Goal: Transaction & Acquisition: Purchase product/service

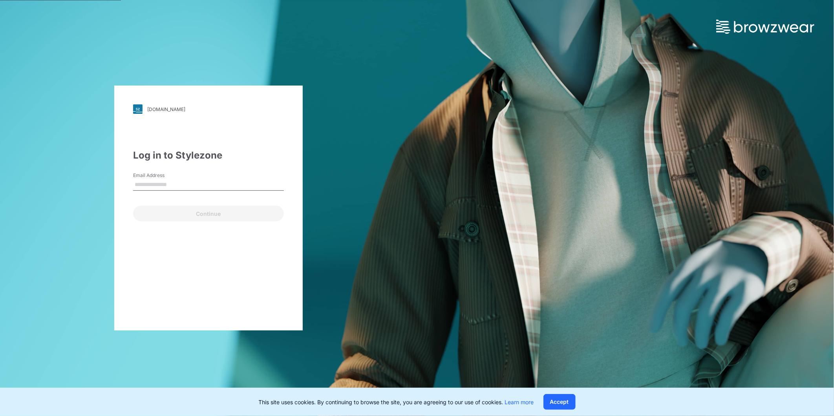
click at [159, 183] on input "Email Address" at bounding box center [208, 185] width 151 height 12
type input "**********"
click at [187, 214] on button "Continue" at bounding box center [208, 214] width 151 height 16
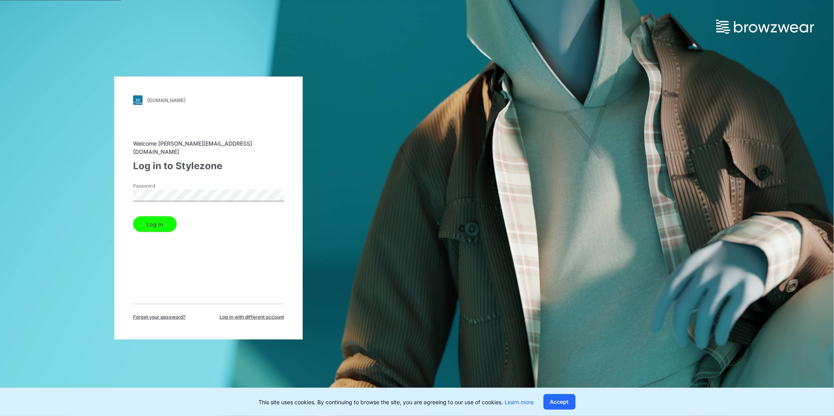
click at [166, 220] on button "Log in" at bounding box center [155, 224] width 44 height 16
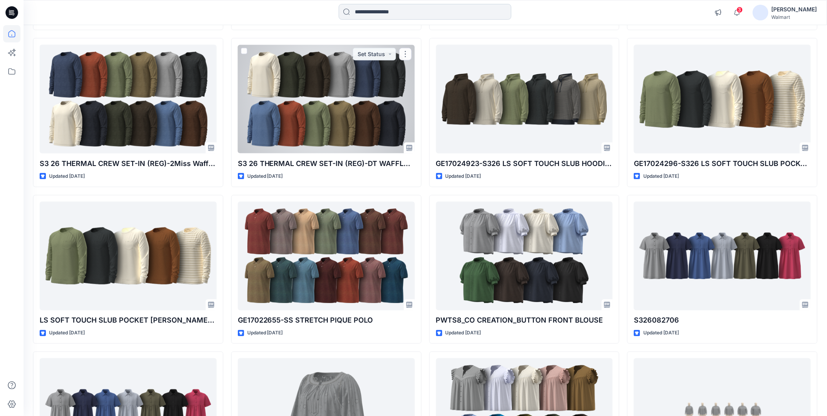
scroll to position [54, 0]
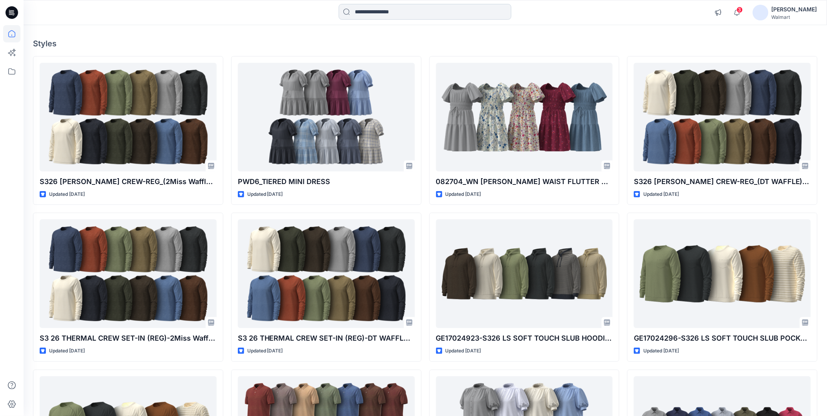
click at [364, 14] on input at bounding box center [425, 12] width 173 height 16
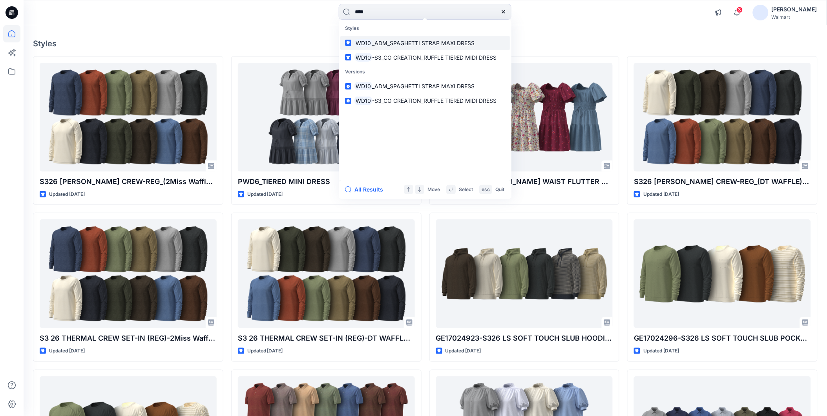
type input "****"
click at [396, 42] on span "_ADM_SPAGHETTI STRAP MAXI DRESS" at bounding box center [423, 43] width 103 height 7
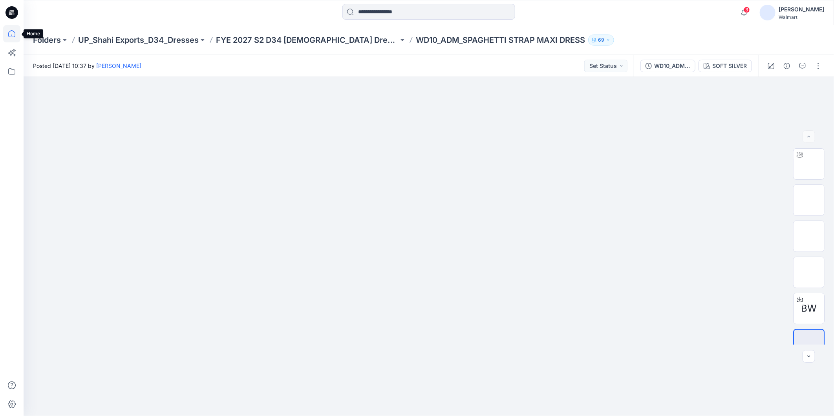
click at [10, 32] on icon at bounding box center [11, 33] width 17 height 17
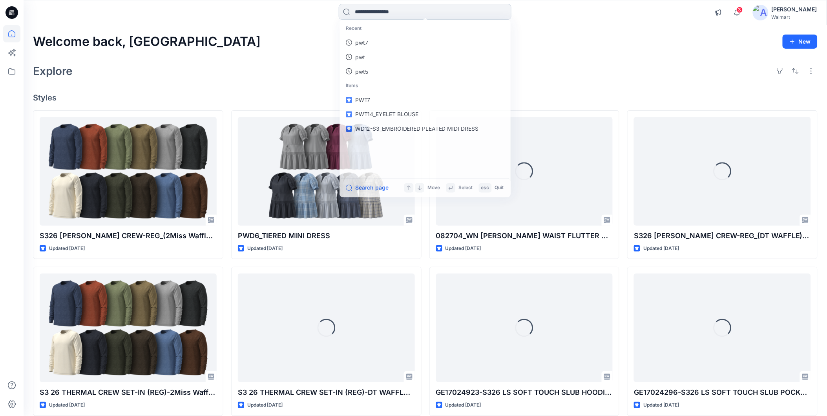
click at [378, 9] on input at bounding box center [425, 12] width 173 height 16
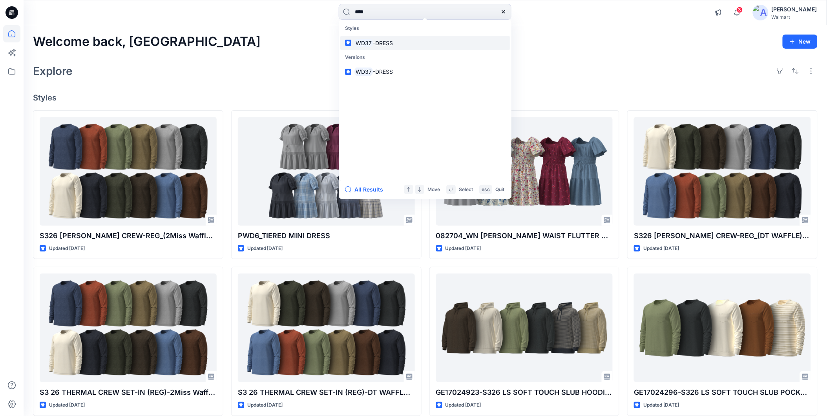
type input "****"
click at [385, 41] on span "-DRESS" at bounding box center [383, 43] width 20 height 7
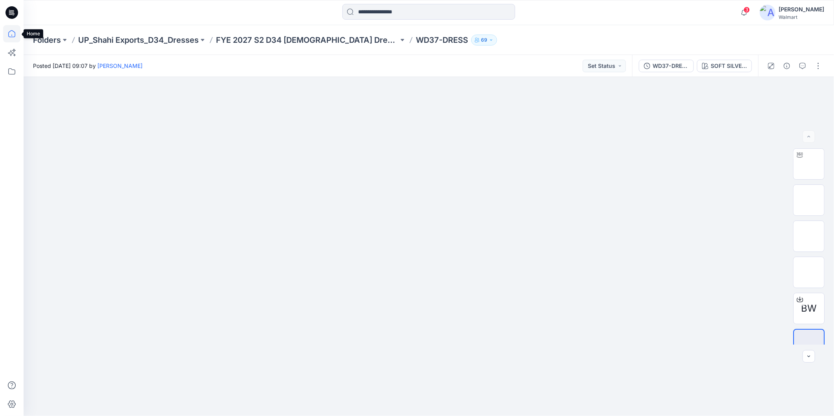
click at [11, 32] on icon at bounding box center [11, 33] width 17 height 17
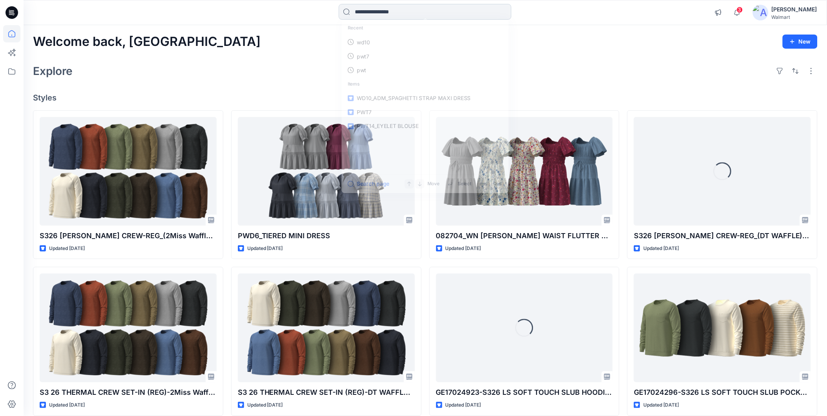
click at [363, 9] on input at bounding box center [425, 12] width 173 height 16
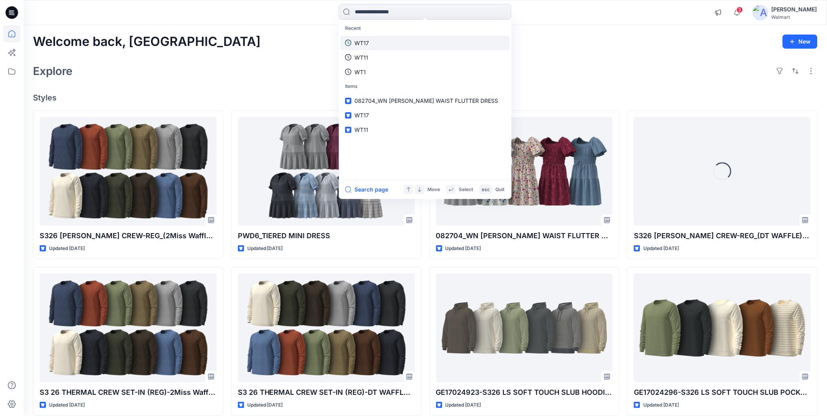
click at [363, 43] on p "WT17" at bounding box center [361, 43] width 15 height 8
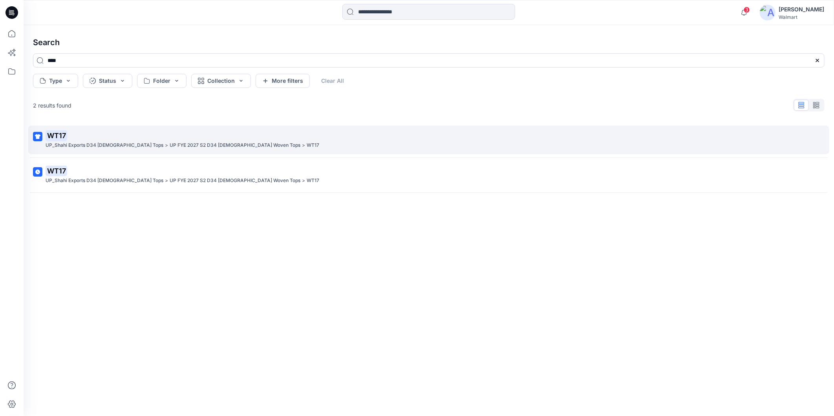
click at [131, 139] on p "WT17" at bounding box center [428, 135] width 765 height 11
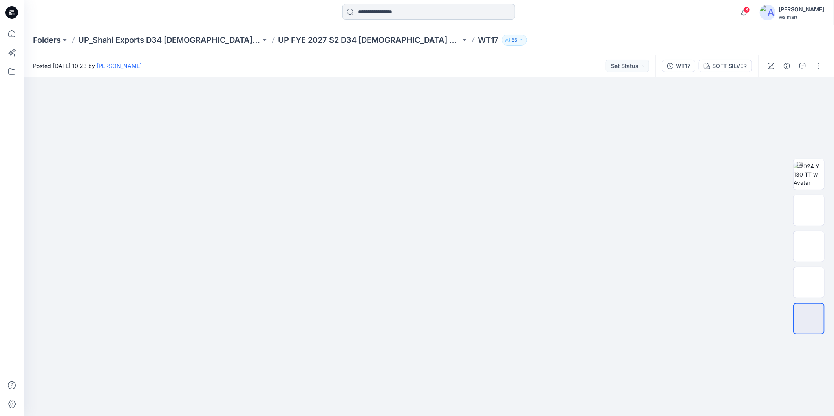
click at [381, 15] on input at bounding box center [428, 12] width 173 height 16
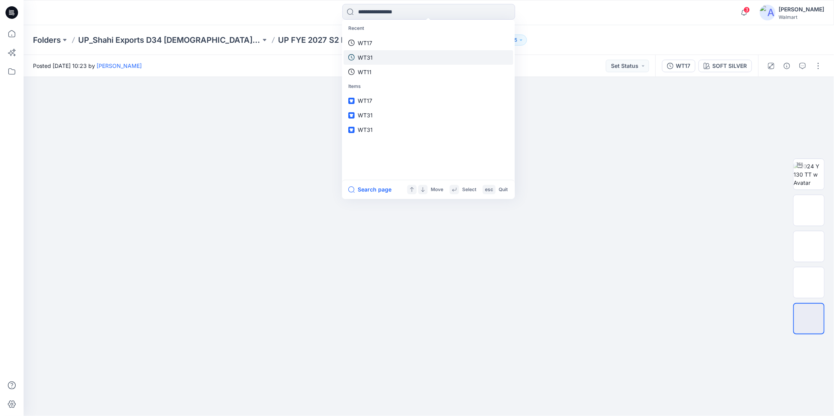
click at [361, 57] on p "WT31" at bounding box center [365, 57] width 15 height 8
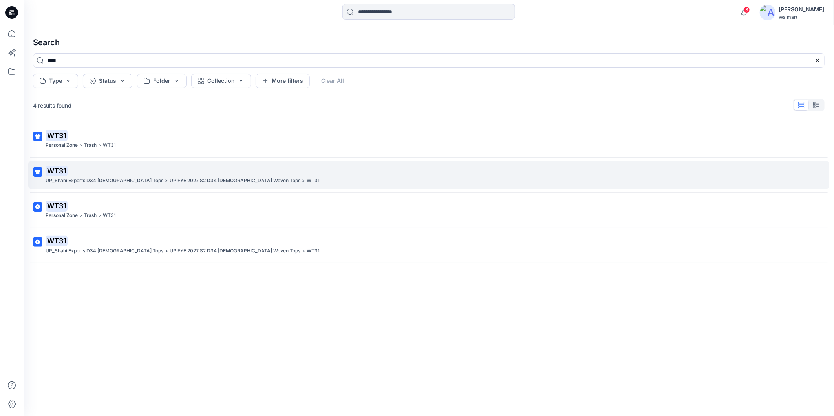
click at [165, 181] on p ">" at bounding box center [166, 181] width 3 height 8
